Goal: Task Accomplishment & Management: Manage account settings

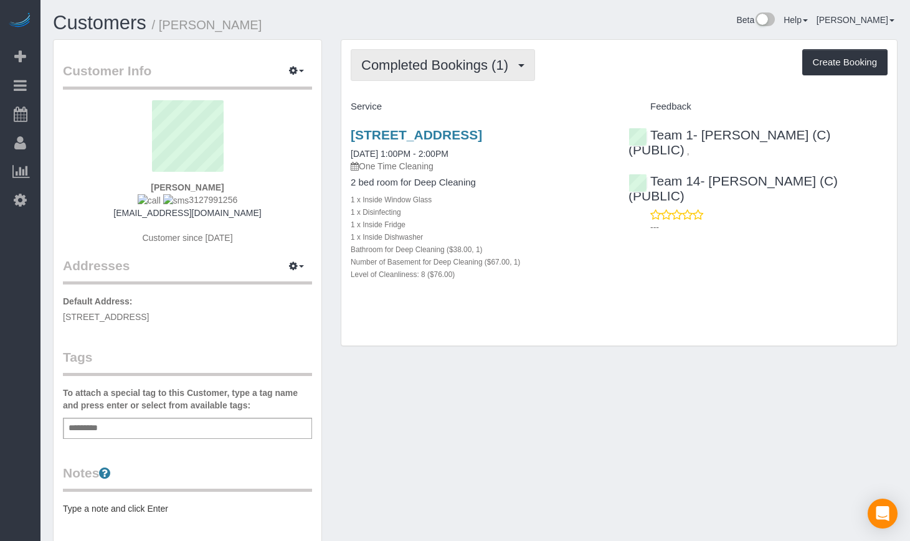
click at [449, 65] on span "Completed Bookings (1)" at bounding box center [437, 65] width 153 height 16
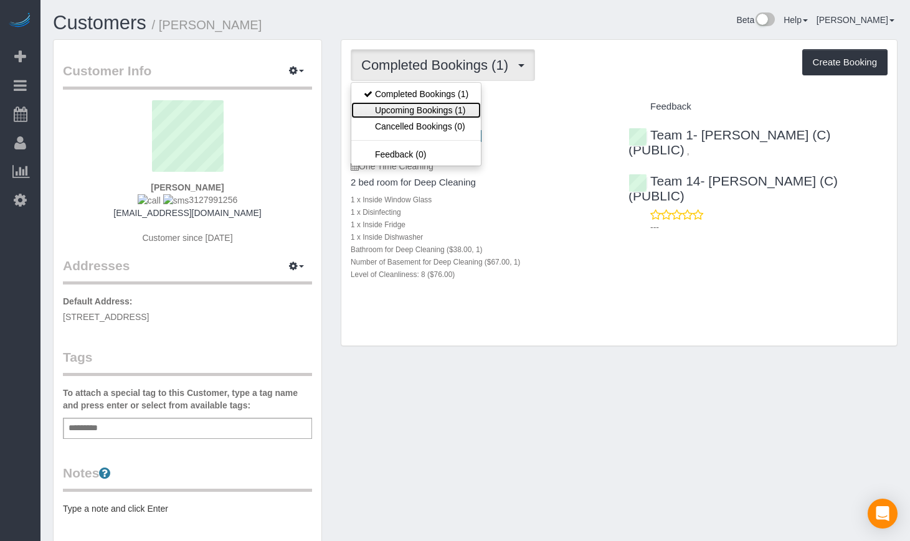
click at [450, 106] on link "Upcoming Bookings (1)" at bounding box center [415, 110] width 129 height 16
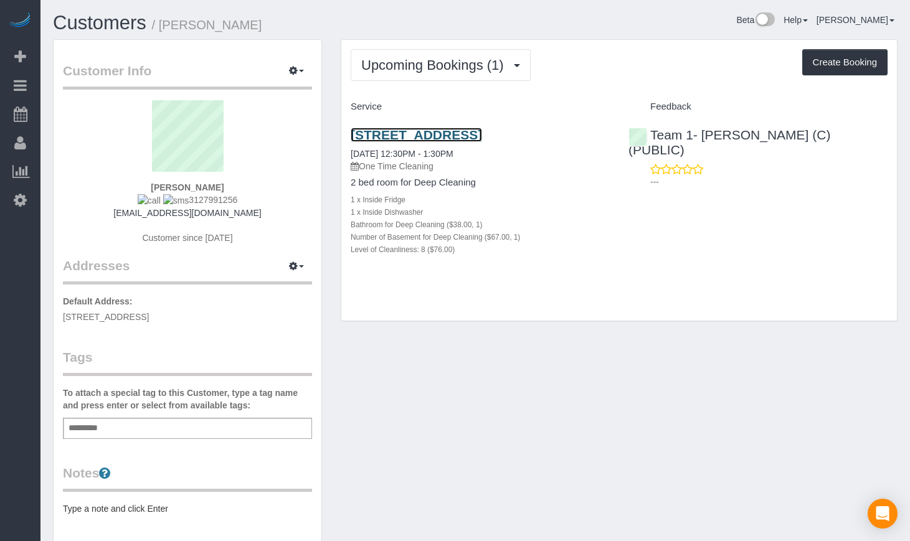
click at [430, 134] on link "[STREET_ADDRESS]" at bounding box center [415, 135] width 131 height 14
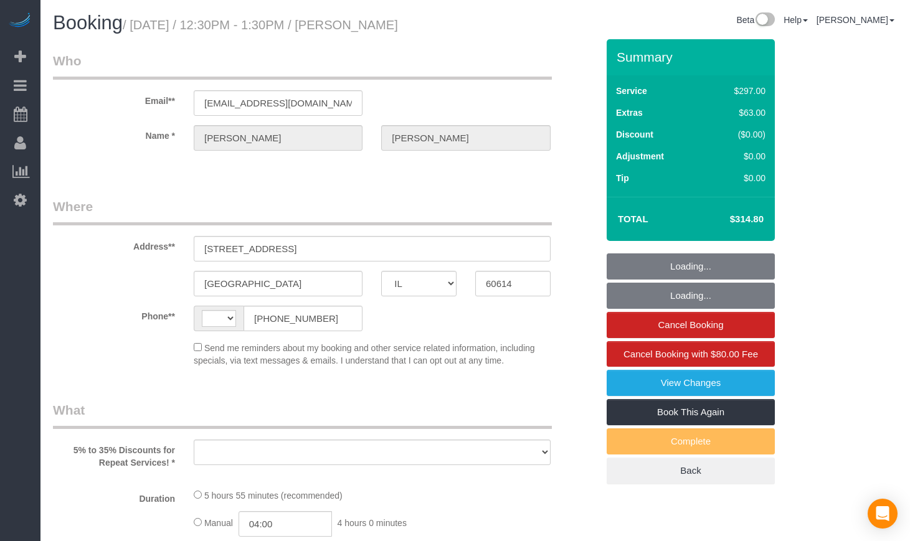
select select "IL"
select select "string:[GEOGRAPHIC_DATA]"
select select "object:335"
select select "number:1"
select select "number:68"
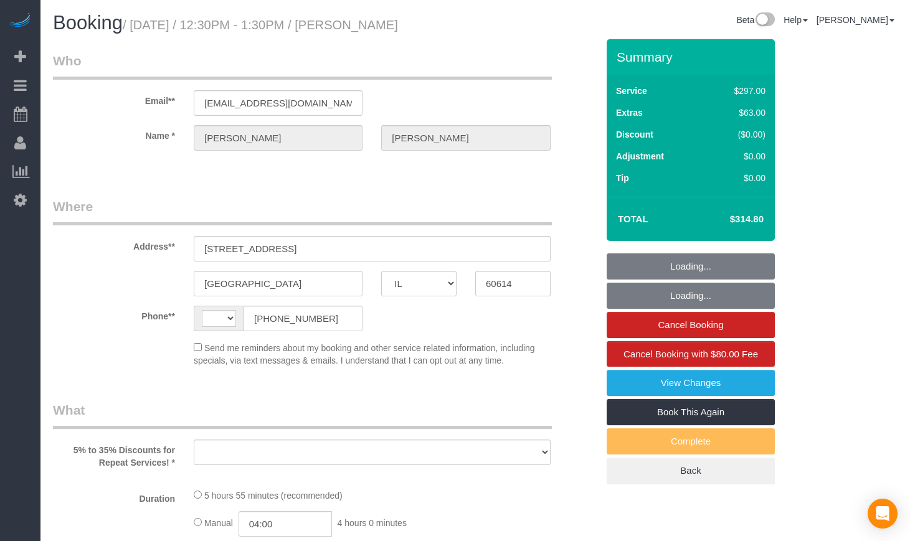
select select "number:139"
select select "number:106"
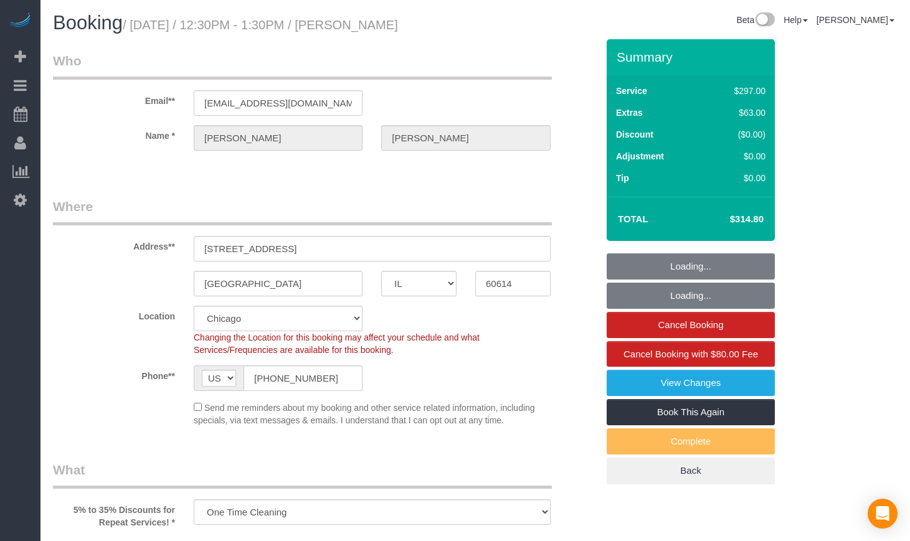
select select "string:fspay-5f182d03-466f-42fe-b688-c65ec231ece2"
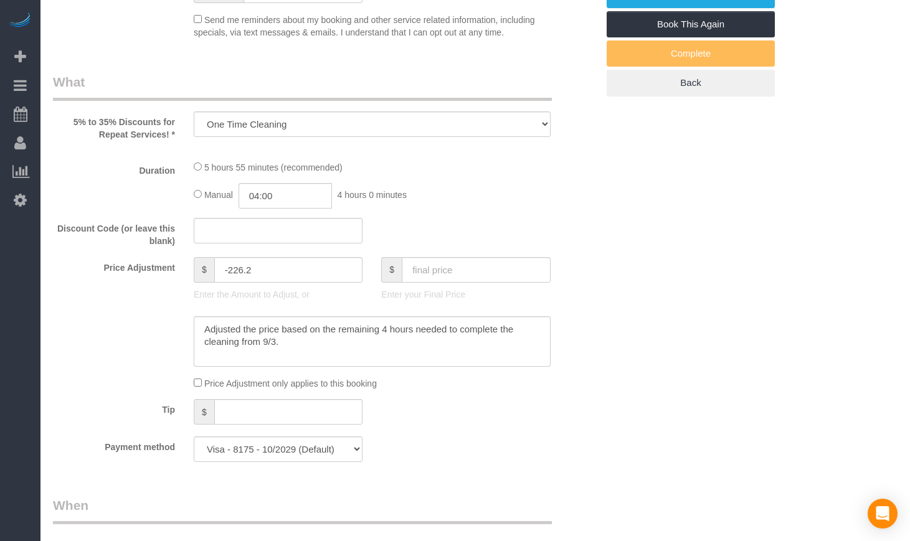
select select "513"
select select "1"
select select "8"
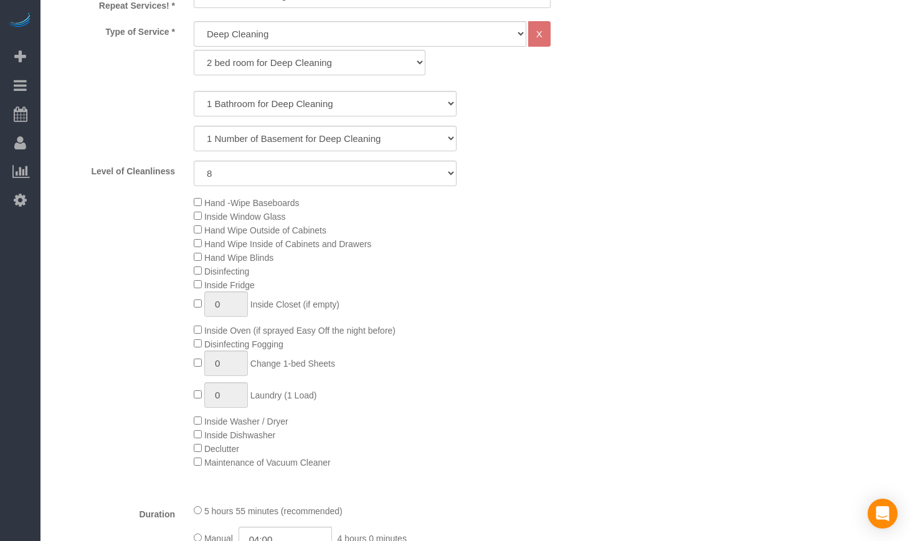
select select "spot1"
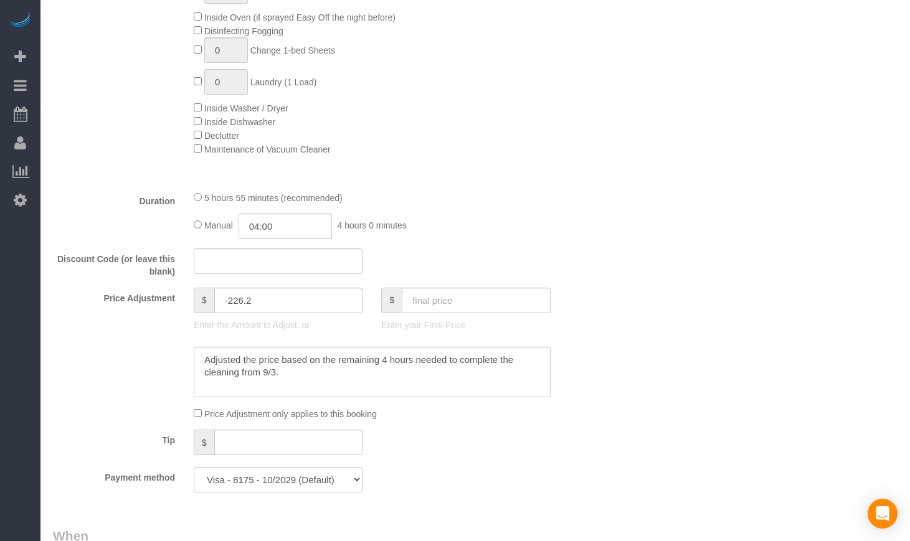
select select "1"
select select "8"
select select "object:1127"
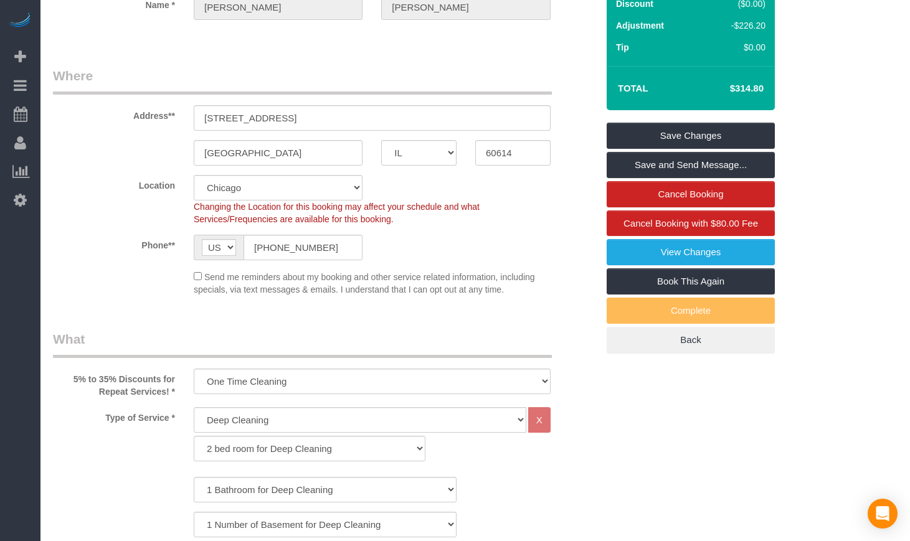
scroll to position [104, 0]
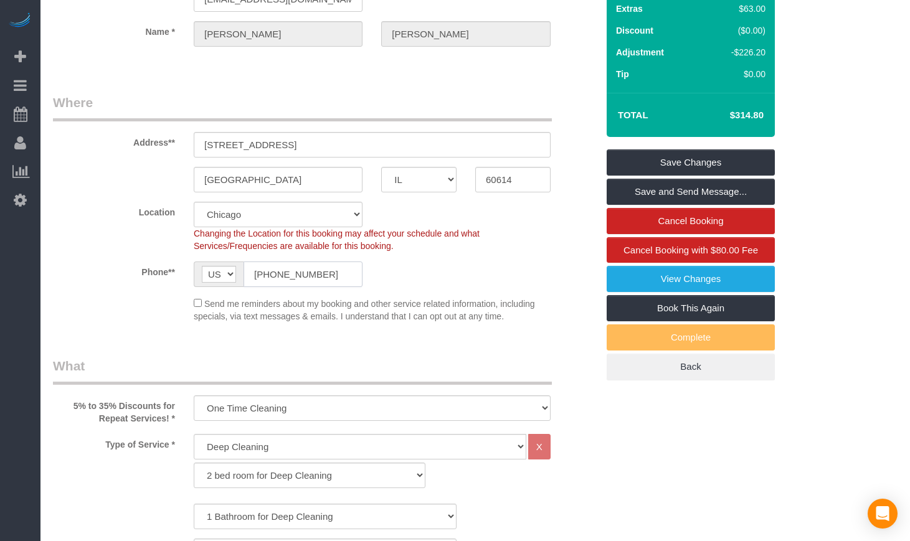
click at [313, 273] on input "(312) 799-1256" at bounding box center [302, 274] width 119 height 26
click at [337, 280] on input "(312) 799-1256" at bounding box center [302, 274] width 119 height 26
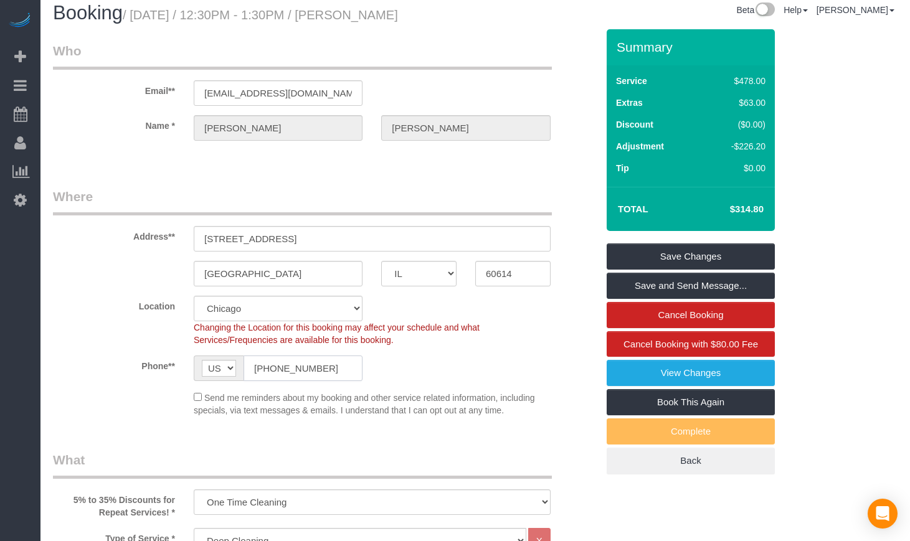
scroll to position [0, 0]
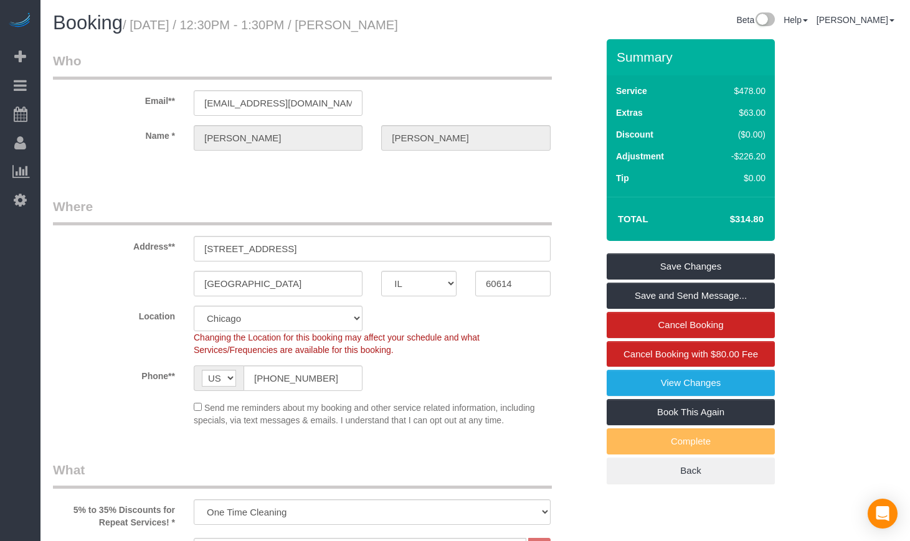
drag, startPoint x: 474, startPoint y: 22, endPoint x: 377, endPoint y: 24, distance: 97.1
click at [377, 24] on div "Booking / September 11, 2025 / 12:30PM - 1:30PM / Vincent Buglio" at bounding box center [259, 25] width 431 height 27
copy small "[PERSON_NAME]"
